Goal: Information Seeking & Learning: Learn about a topic

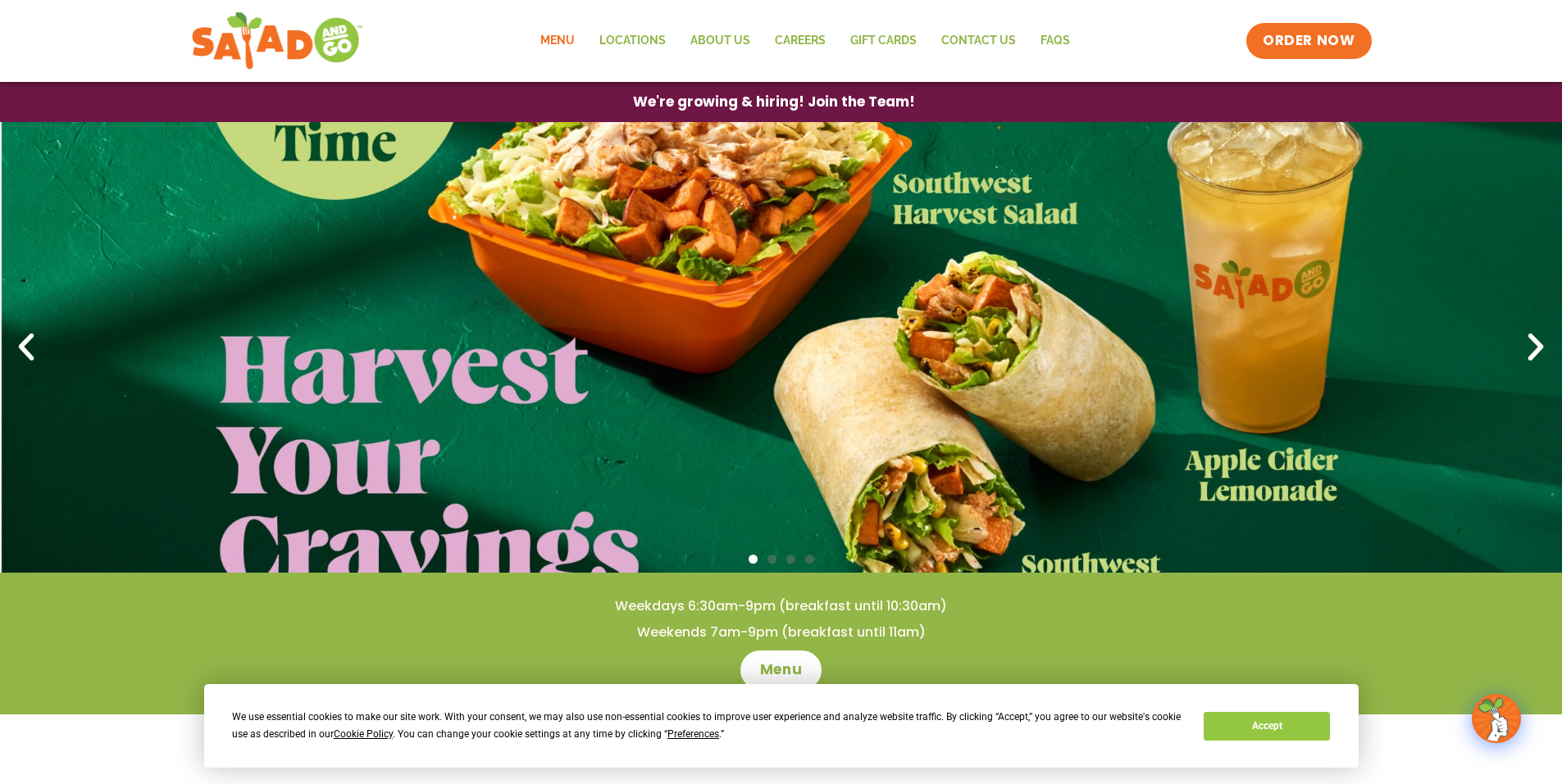
click at [554, 39] on link "Menu" at bounding box center [557, 41] width 59 height 38
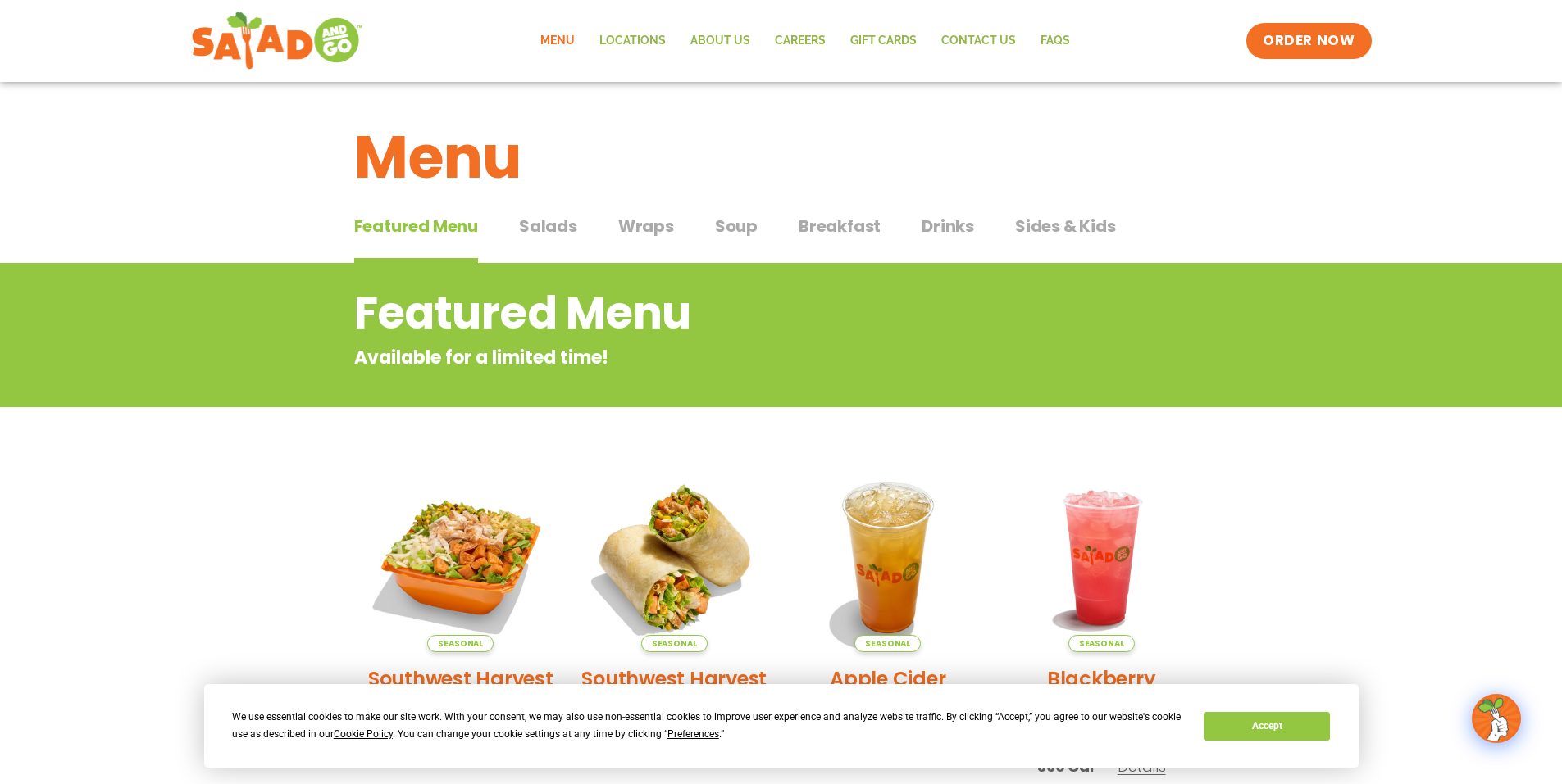
click at [551, 226] on span "Salads" at bounding box center [548, 226] width 58 height 24
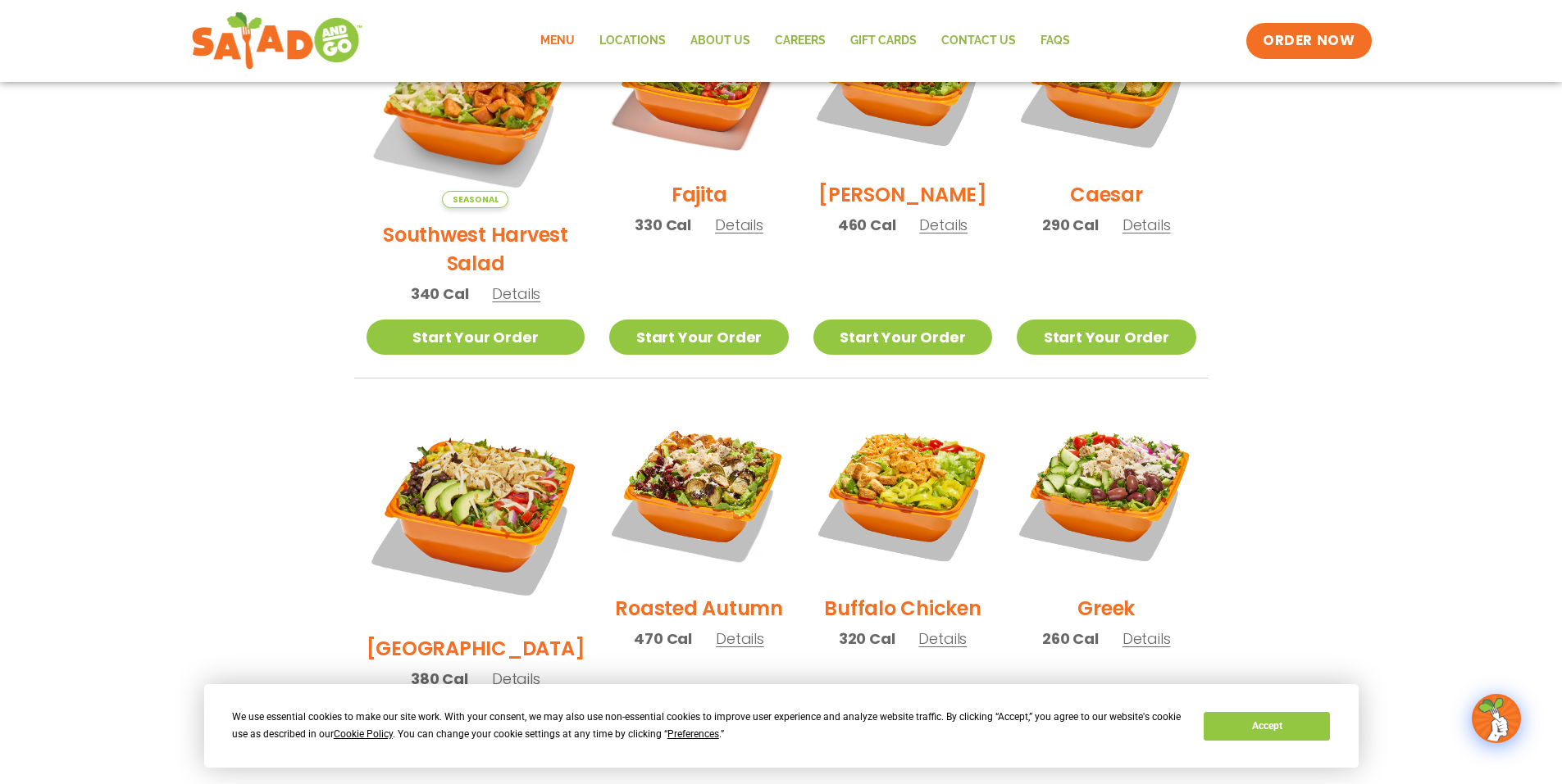
scroll to position [574, 0]
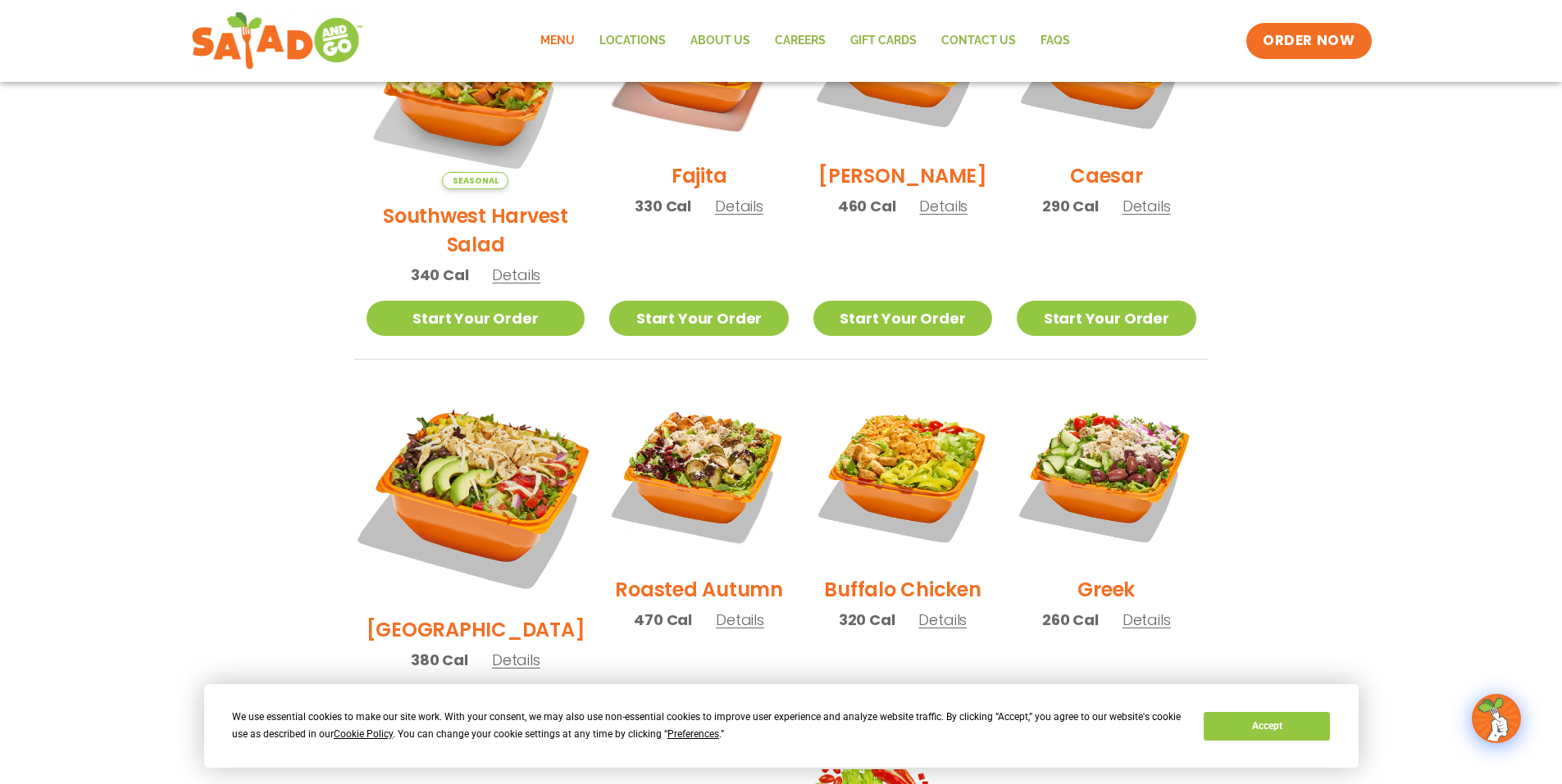
click at [477, 420] on img at bounding box center [475, 494] width 257 height 256
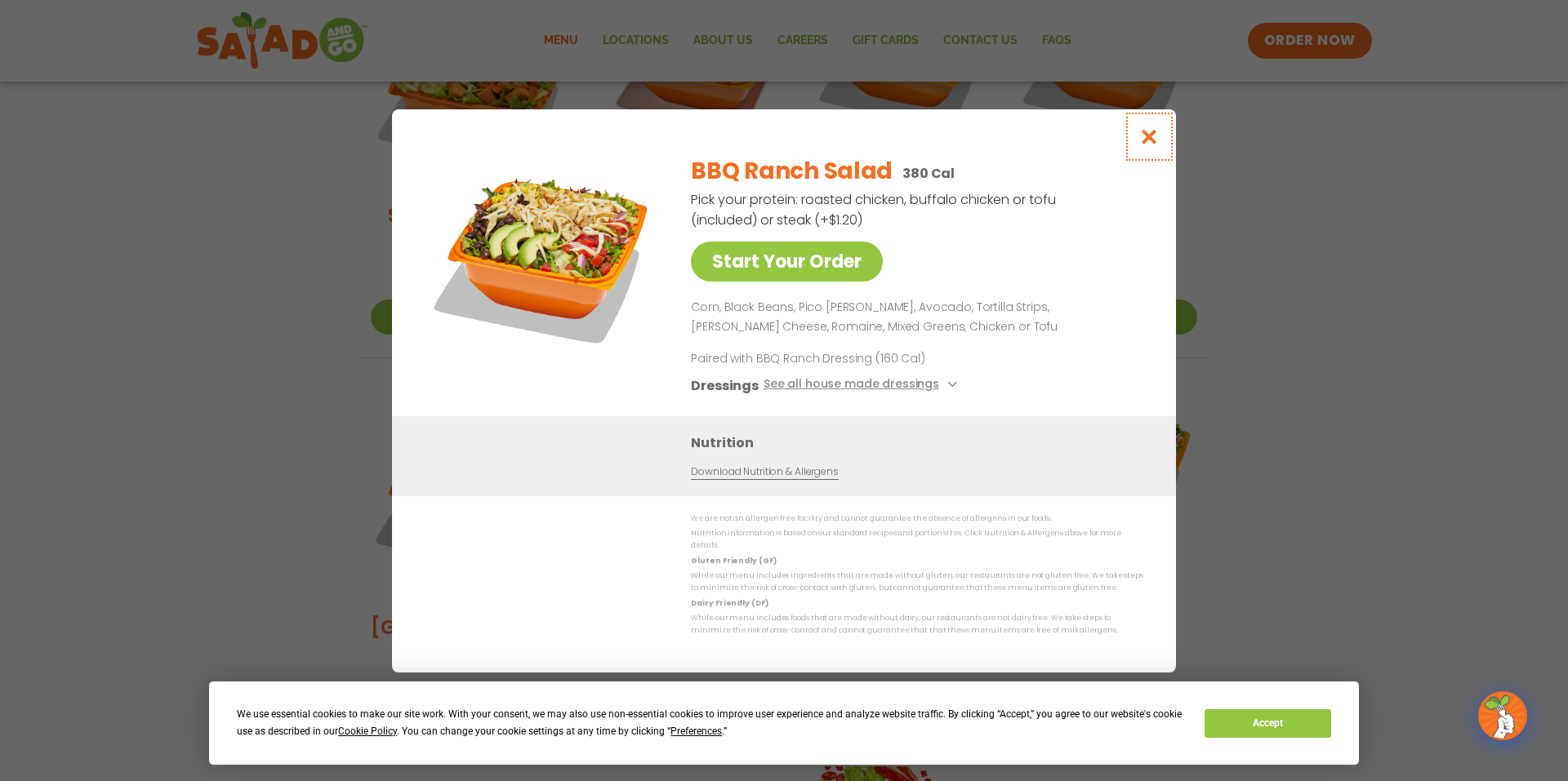
click at [1153, 142] on icon "Close modal" at bounding box center [1149, 137] width 20 height 17
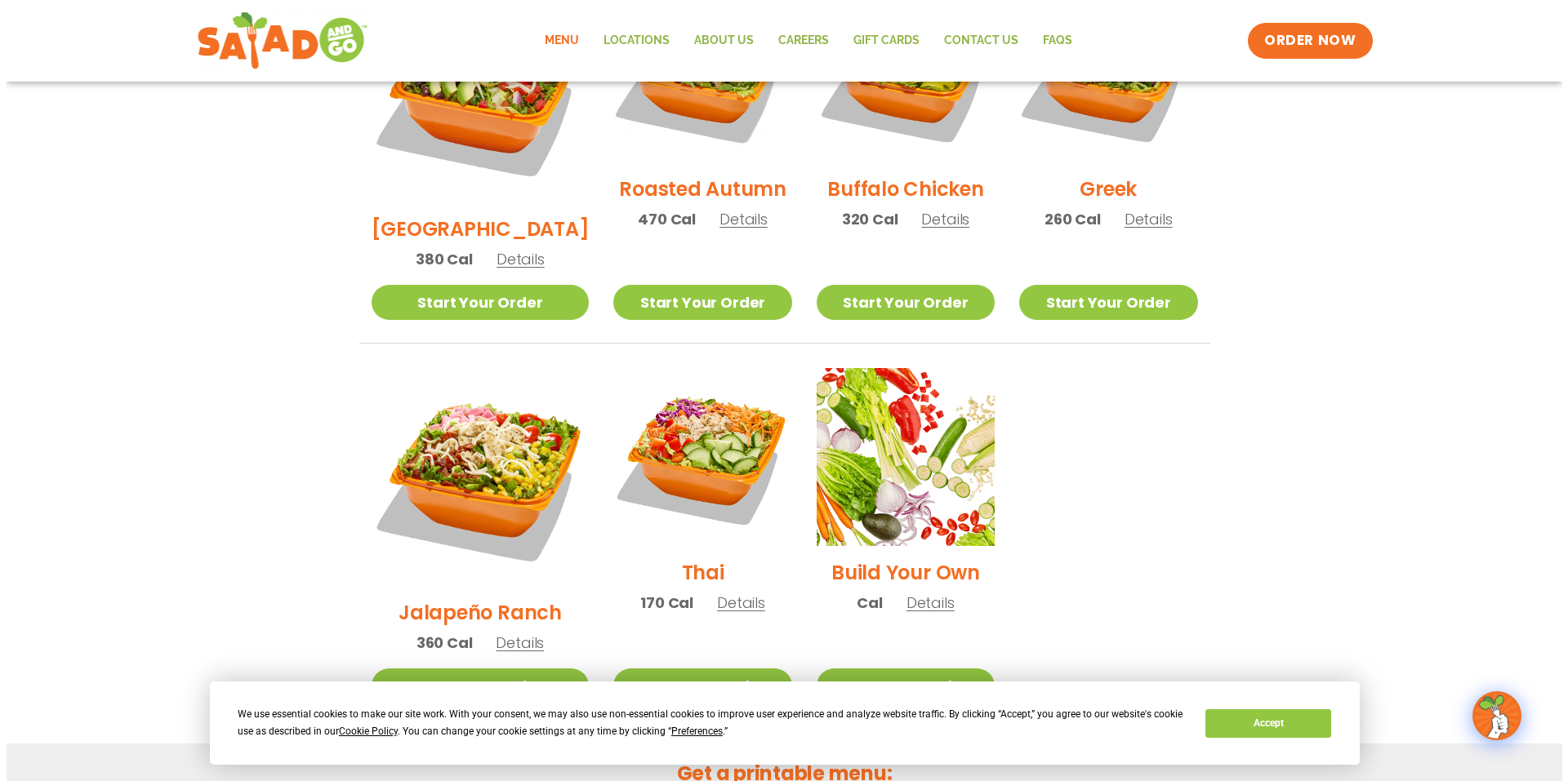
scroll to position [980, 0]
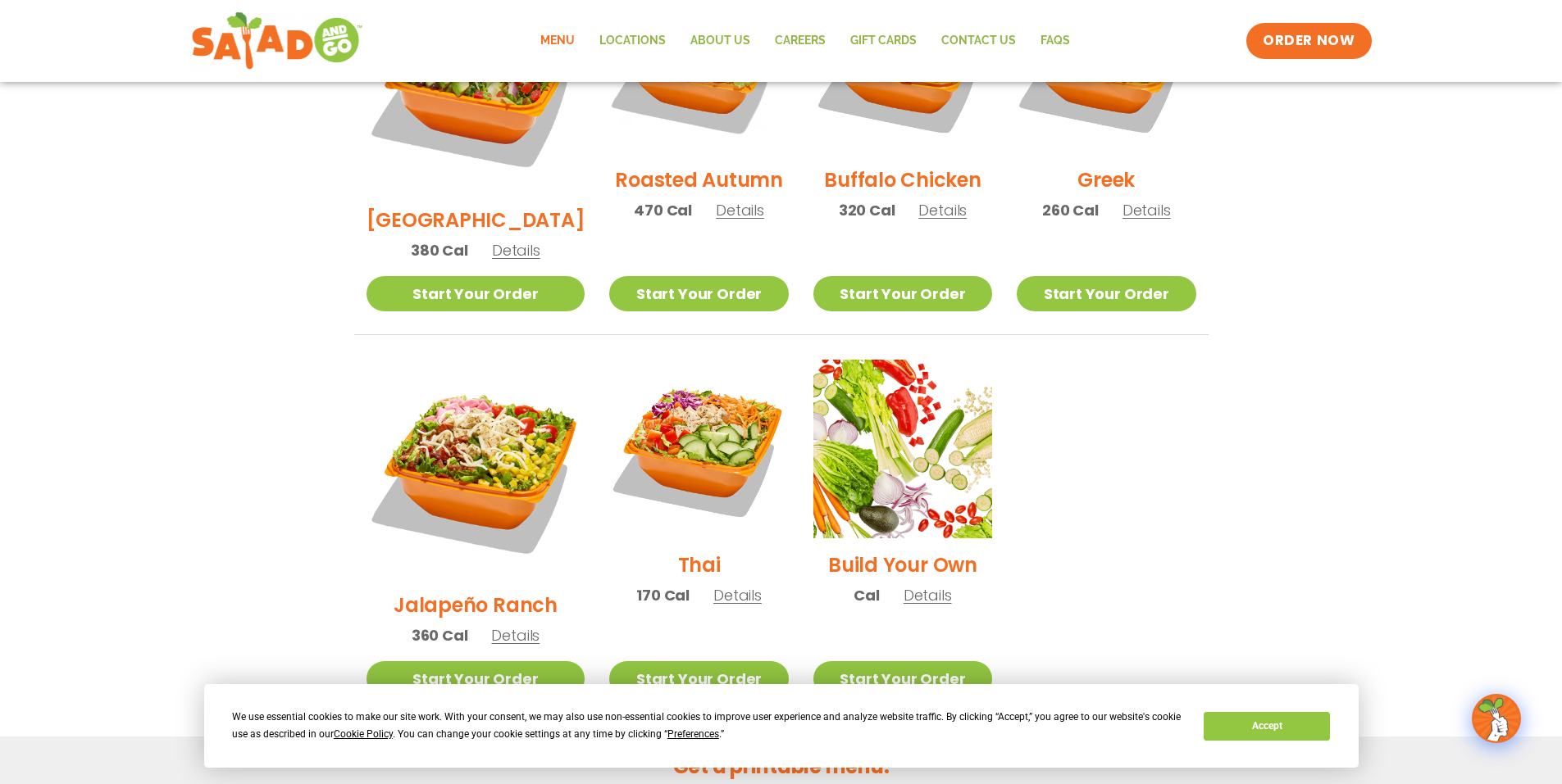
click at [480, 372] on img at bounding box center [476, 469] width 219 height 219
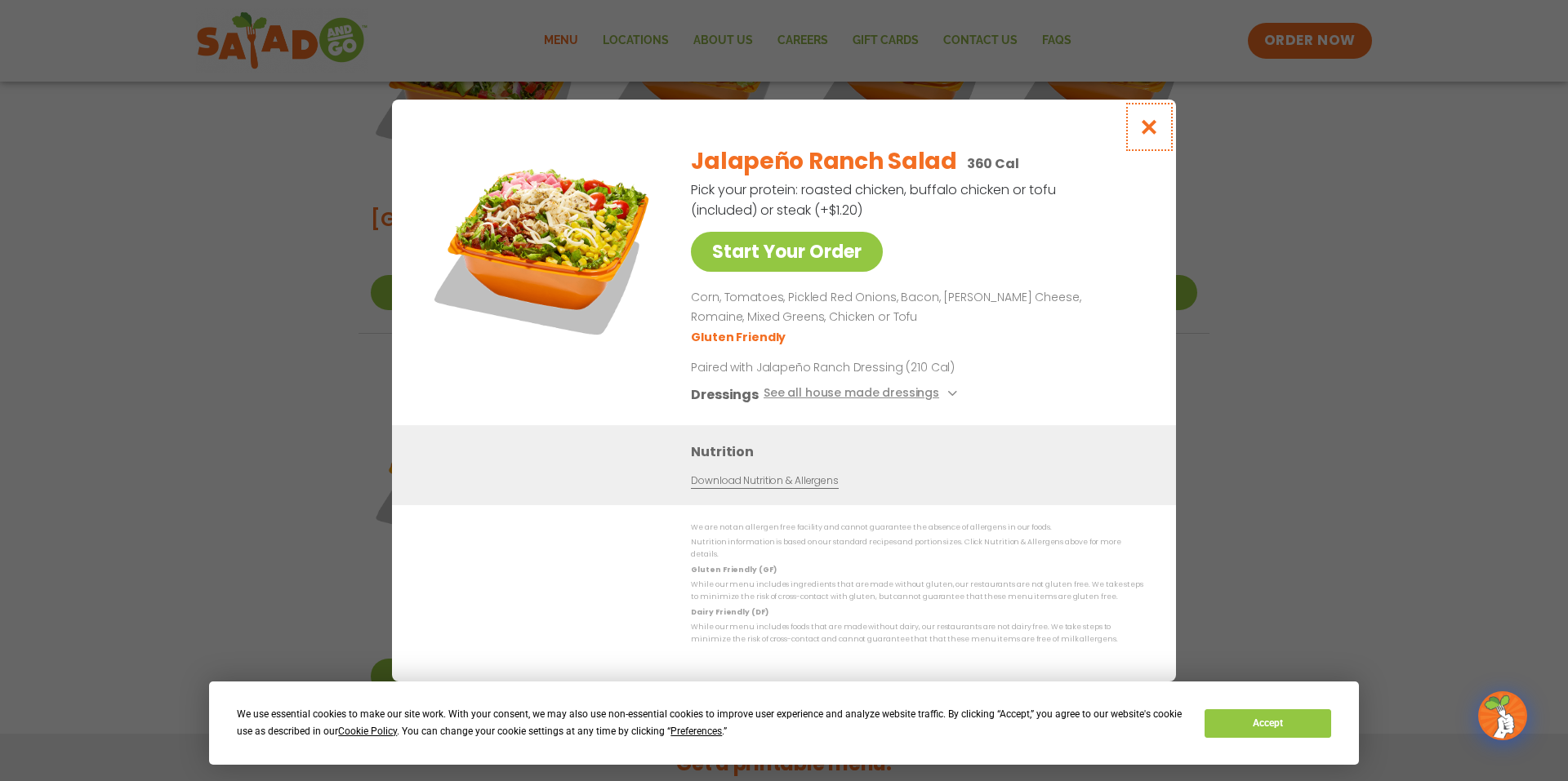
click at [1150, 128] on icon "Close modal" at bounding box center [1149, 127] width 20 height 17
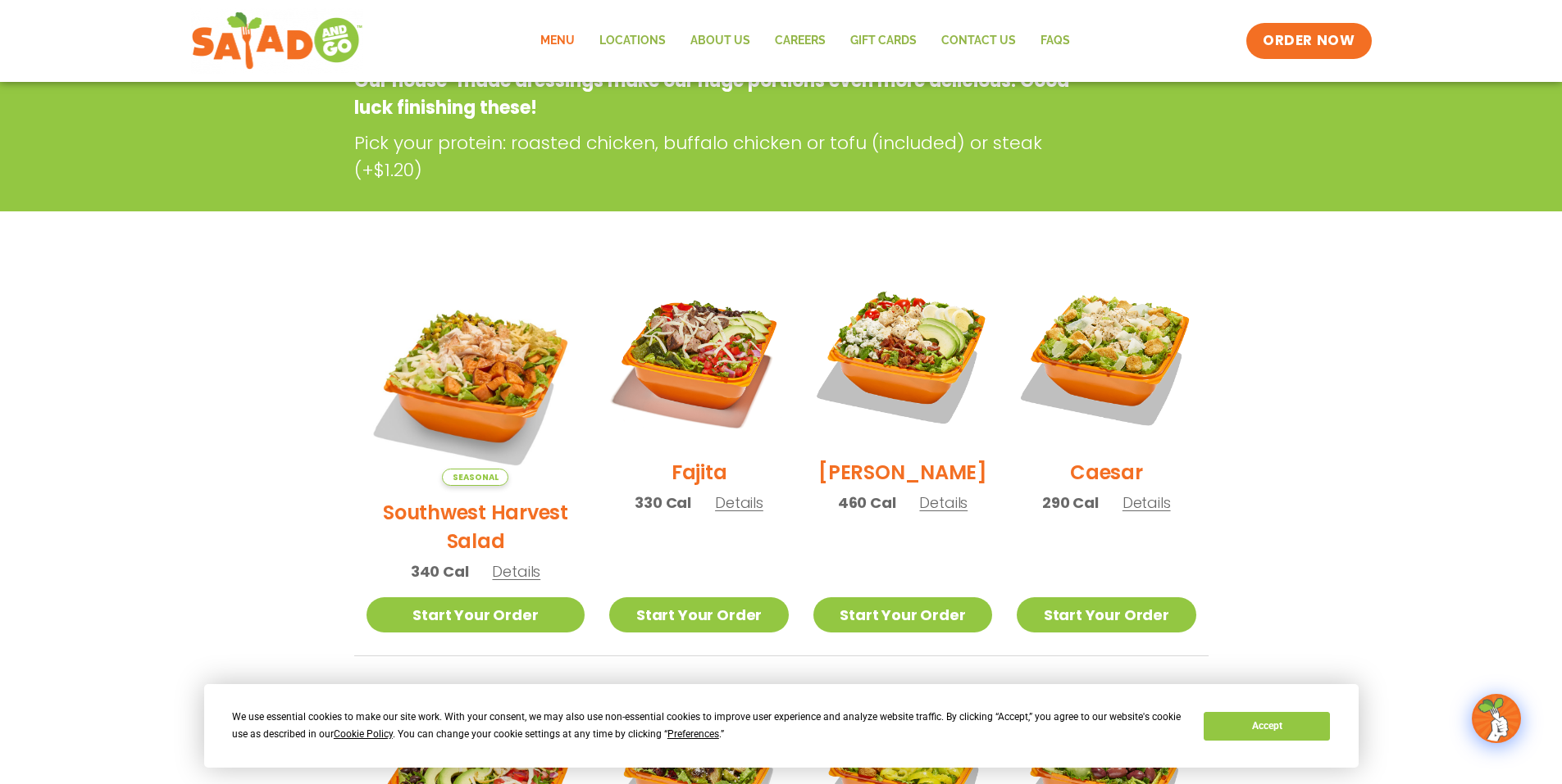
scroll to position [256, 0]
